Goal: Information Seeking & Learning: Learn about a topic

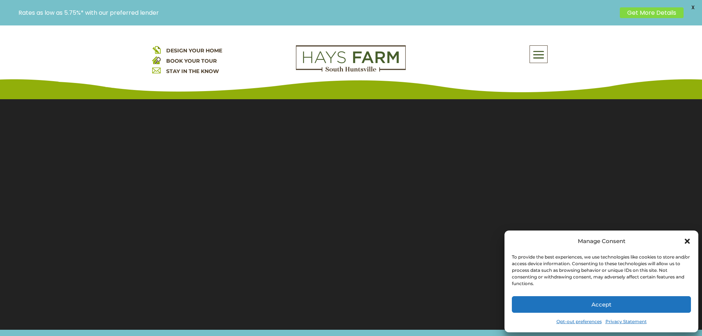
click at [690, 238] on icon "Close dialog" at bounding box center [686, 240] width 7 height 7
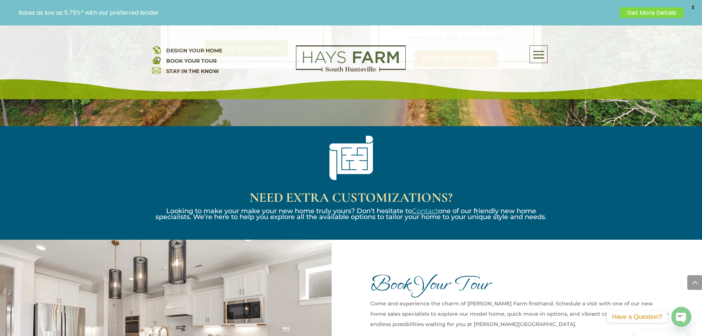
scroll to position [921, 0]
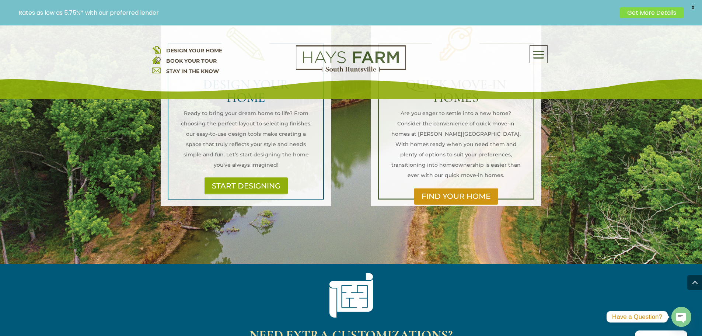
click at [471, 145] on div "QUICK MOVE-IN HOMES Are you eager to settle into a new home? Consider the conve…" at bounding box center [456, 133] width 132 height 110
click at [466, 188] on link "FIND YOUR HOME" at bounding box center [456, 196] width 89 height 17
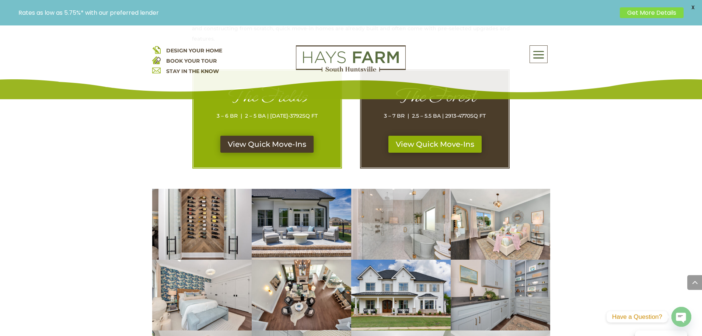
scroll to position [332, 0]
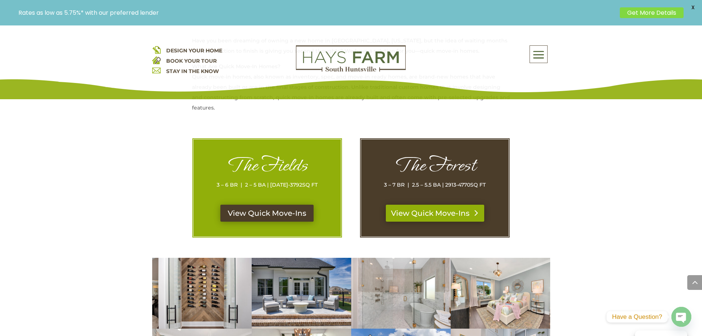
click at [412, 209] on link "View Quick Move-Ins" at bounding box center [435, 212] width 98 height 17
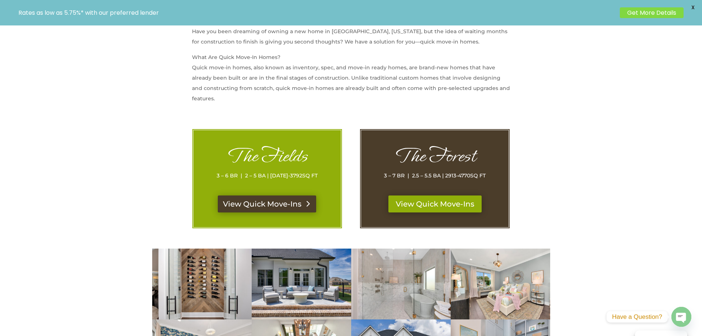
click at [294, 201] on link "View Quick Move-Ins" at bounding box center [267, 203] width 98 height 17
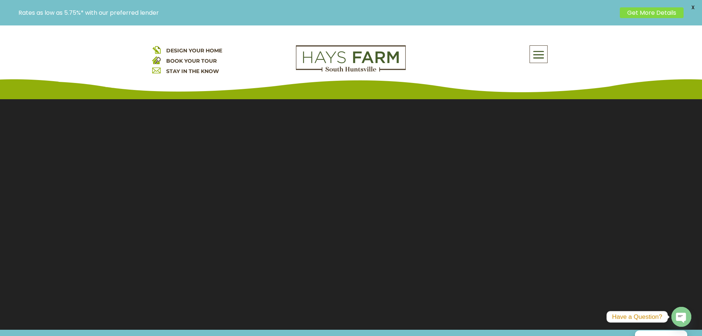
click at [532, 52] on span at bounding box center [538, 54] width 17 height 17
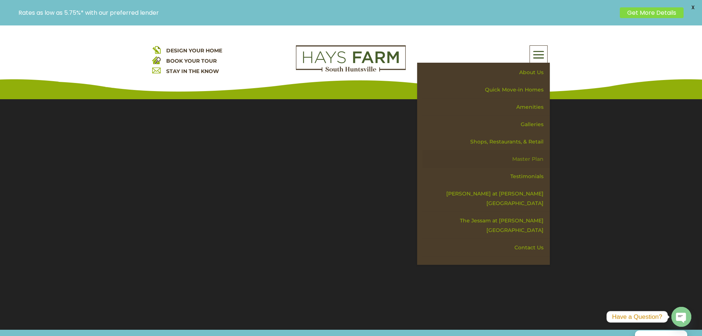
click at [510, 157] on link "Master Plan" at bounding box center [485, 158] width 127 height 17
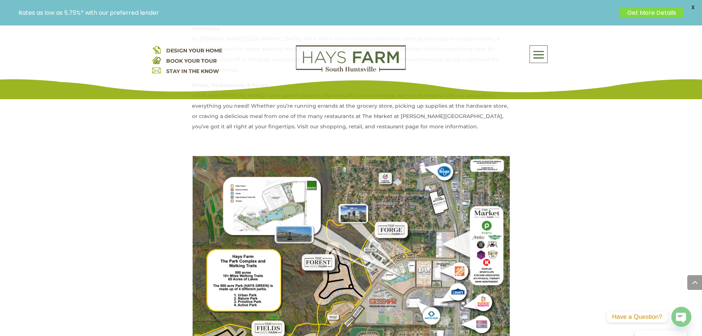
scroll to position [553, 0]
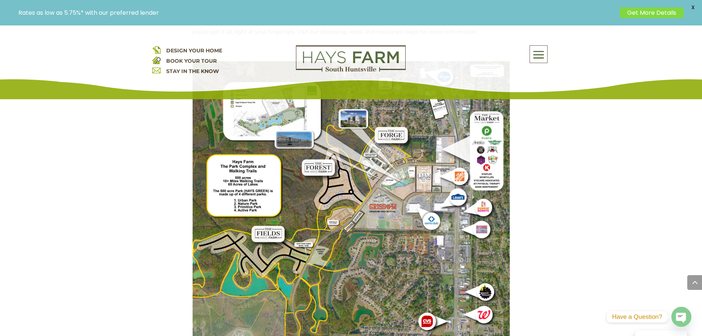
scroll to position [663, 0]
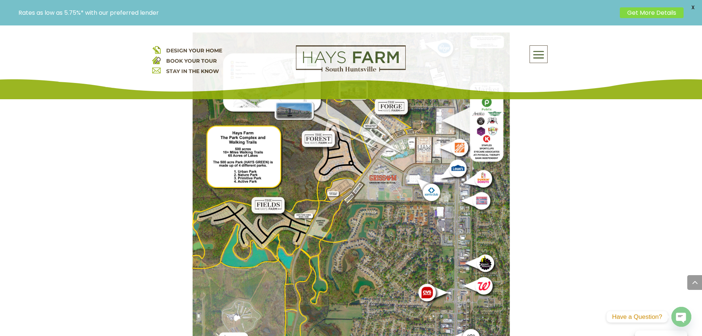
click at [260, 194] on img at bounding box center [351, 244] width 318 height 424
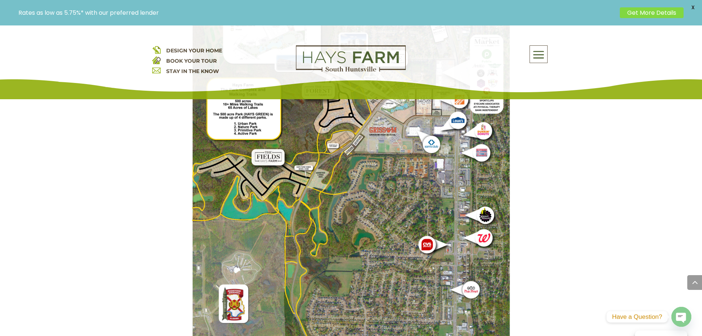
scroll to position [626, 0]
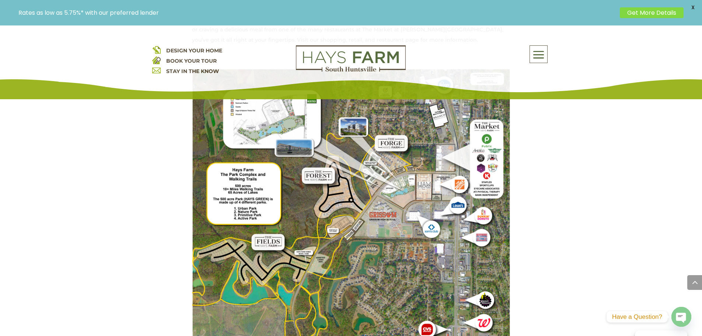
click at [549, 54] on div "About Us Quick Move-in Homes Amenities Galleries Shops, Restaurants, & Retail M…" at bounding box center [483, 54] width 133 height 18
click at [545, 55] on span at bounding box center [538, 54] width 17 height 17
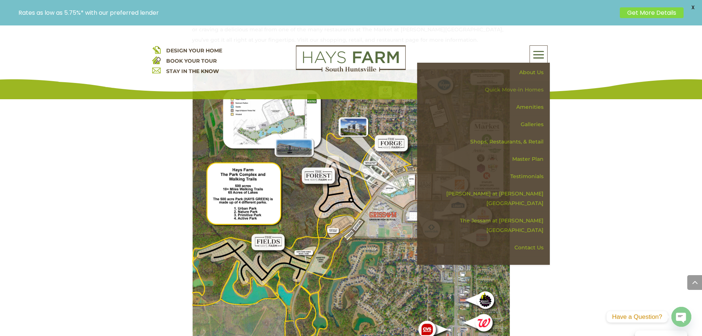
click at [526, 87] on link "Quick Move-in Homes" at bounding box center [485, 89] width 127 height 17
